Goal: Task Accomplishment & Management: Use online tool/utility

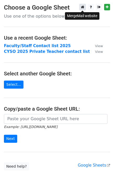
click at [82, 8] on icon at bounding box center [82, 7] width 3 height 4
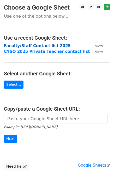
click at [32, 46] on strong "Faculty/Staff Contact list 2025" at bounding box center [37, 46] width 66 height 5
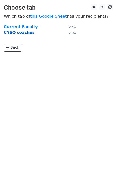
click at [16, 32] on strong "CYSO coaches" at bounding box center [19, 32] width 31 height 5
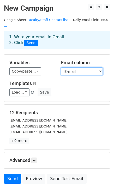
click at [97, 68] on select "First Name Last Name Instrument Address Phone E-mail" at bounding box center [82, 72] width 42 height 8
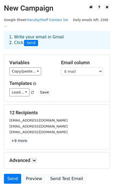
click at [46, 55] on div "Variables Copy/paste... {{First Name}} {{Last Name}} {{Instrument}} {{Address}}…" at bounding box center [56, 78] width 105 height 47
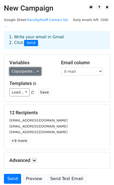
click at [32, 68] on link "Copy/paste..." at bounding box center [25, 72] width 32 height 8
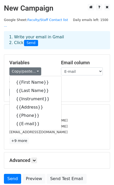
click at [44, 60] on div "Variables Copy/paste... {{First Name}} {{Last Name}} {{Instrument}} {{Address}}…" at bounding box center [30, 68] width 51 height 16
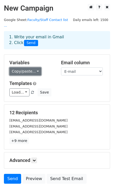
click at [31, 68] on link "Copy/paste..." at bounding box center [25, 72] width 32 height 8
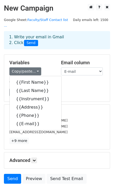
click at [46, 60] on h5 "Variables" at bounding box center [31, 63] width 44 height 6
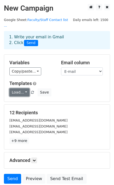
click at [25, 89] on link "Load..." at bounding box center [19, 93] width 20 height 8
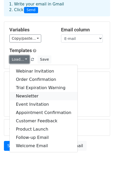
scroll to position [37, 0]
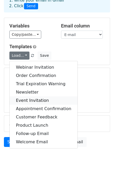
click at [37, 97] on link "Event Invitation" at bounding box center [44, 101] width 68 height 8
